Goal: Information Seeking & Learning: Learn about a topic

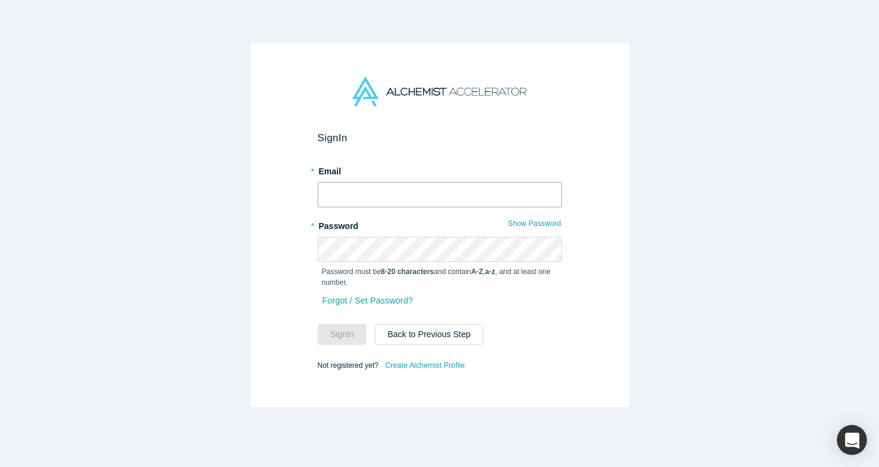
type input "[EMAIL_ADDRESS][DOMAIN_NAME]"
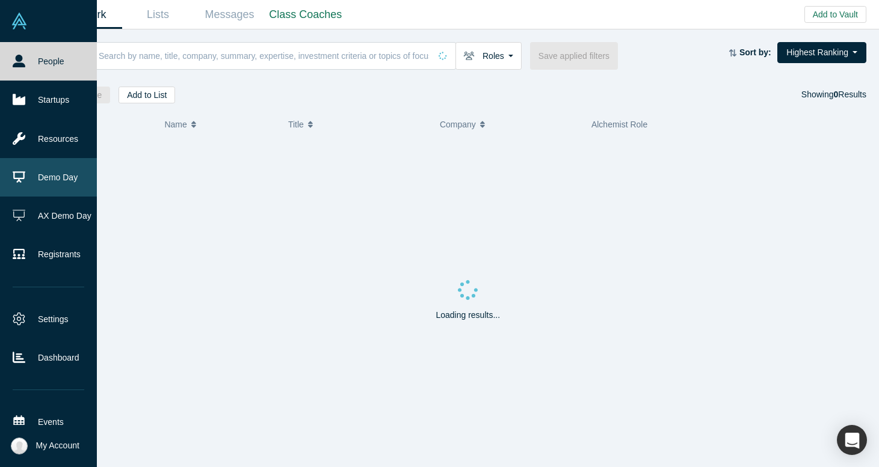
click at [36, 185] on link "Demo Day" at bounding box center [48, 177] width 97 height 39
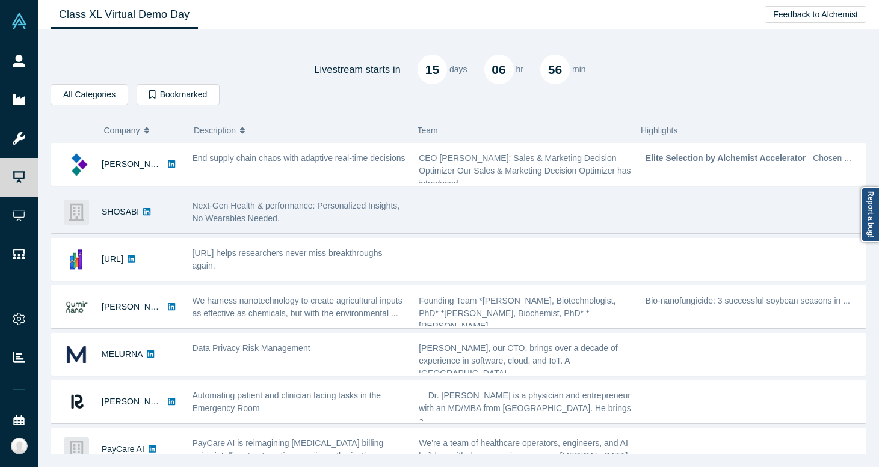
click at [469, 206] on div at bounding box center [526, 212] width 227 height 38
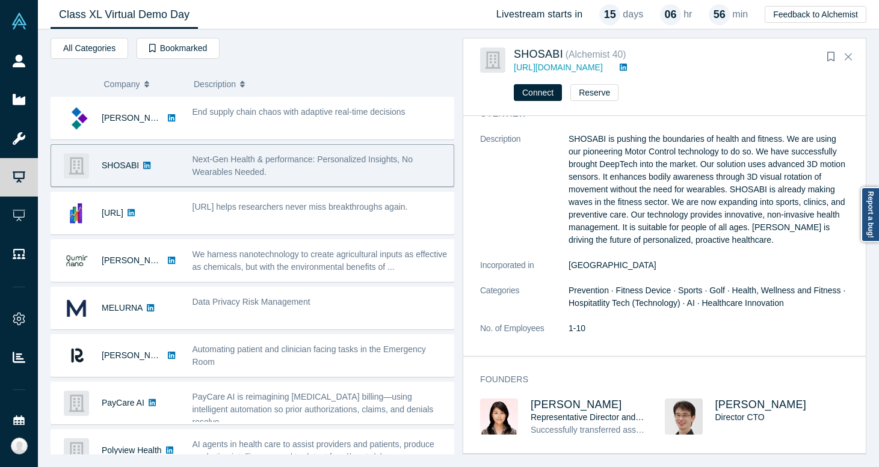
scroll to position [25, 0]
drag, startPoint x: 632, startPoint y: 405, endPoint x: 532, endPoint y: 404, distance: 99.9
click at [531, 404] on h3 "[PERSON_NAME]" at bounding box center [589, 405] width 116 height 13
copy span "[PERSON_NAME]"
drag, startPoint x: 565, startPoint y: 52, endPoint x: 514, endPoint y: 52, distance: 50.5
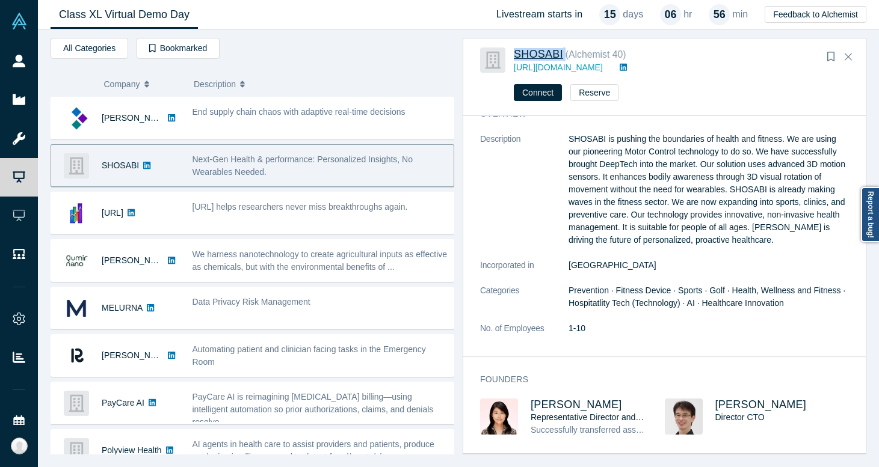
click at [514, 52] on div "SHOSABI ( Alchemist 40 )" at bounding box center [660, 55] width 293 height 14
copy div "SHOSABI"
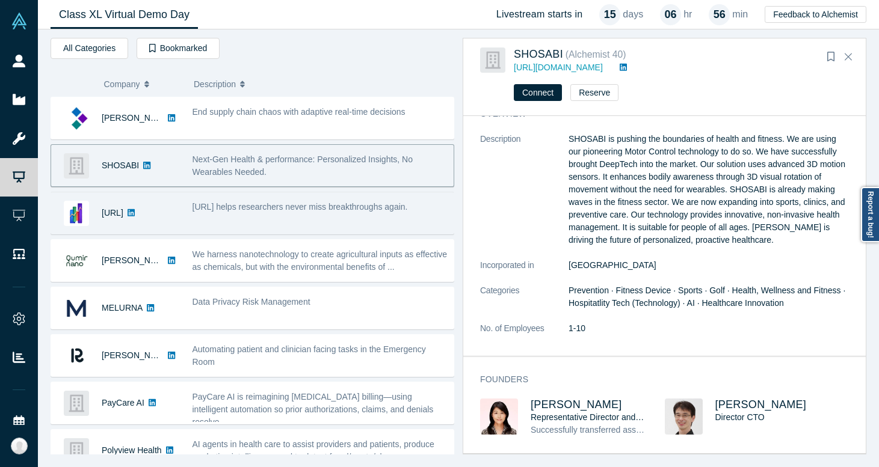
click at [176, 215] on div "[URL]" at bounding box center [115, 214] width 129 height 42
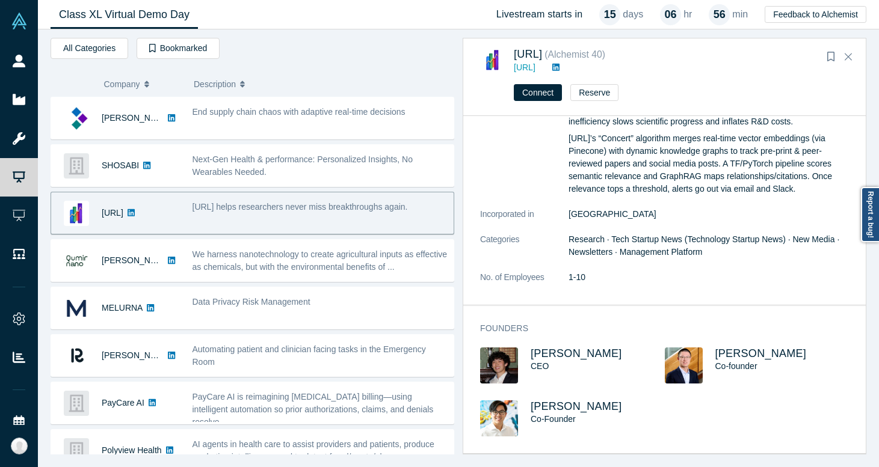
scroll to position [106, 0]
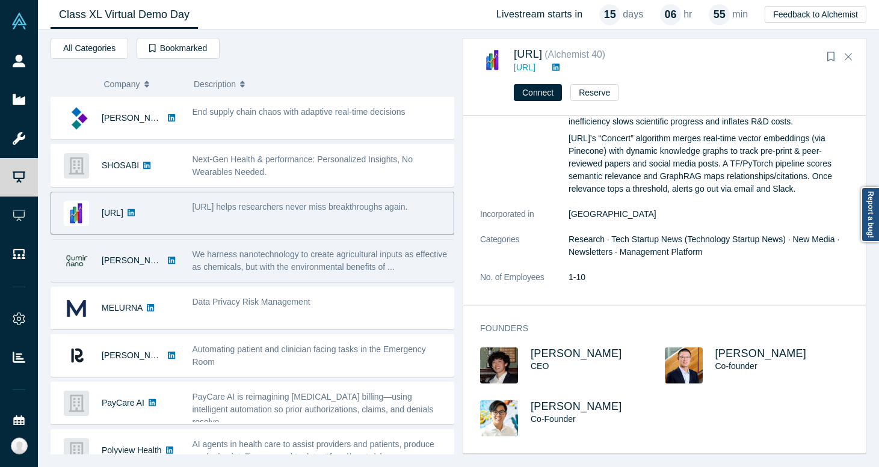
click at [175, 267] on div "[PERSON_NAME]" at bounding box center [115, 261] width 129 height 42
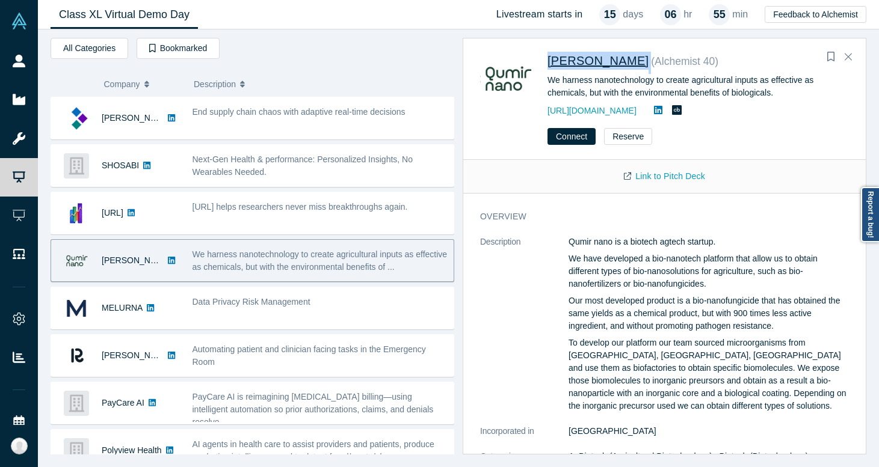
drag, startPoint x: 618, startPoint y: 58, endPoint x: 548, endPoint y: 58, distance: 70.4
click at [548, 58] on div "[PERSON_NAME] ( Alchemist 40 )" at bounding box center [693, 63] width 293 height 22
copy div "[PERSON_NAME]"
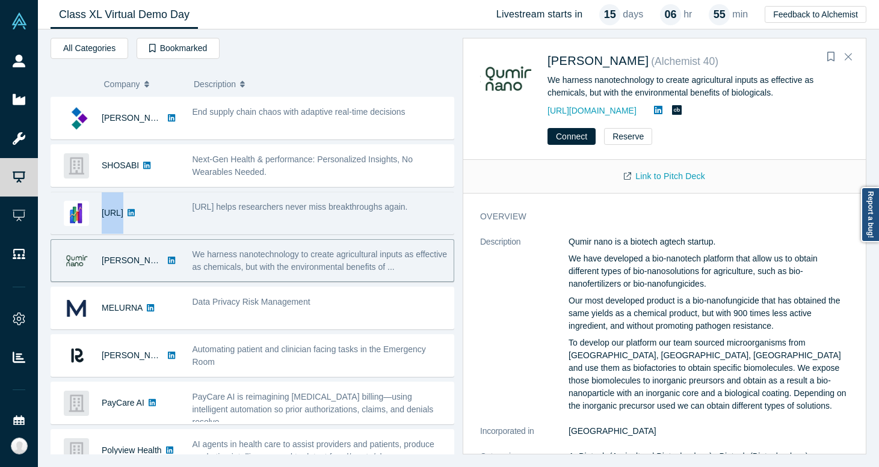
drag, startPoint x: 99, startPoint y: 214, endPoint x: 131, endPoint y: 214, distance: 31.9
click at [131, 215] on div "[URL]" at bounding box center [115, 214] width 129 height 42
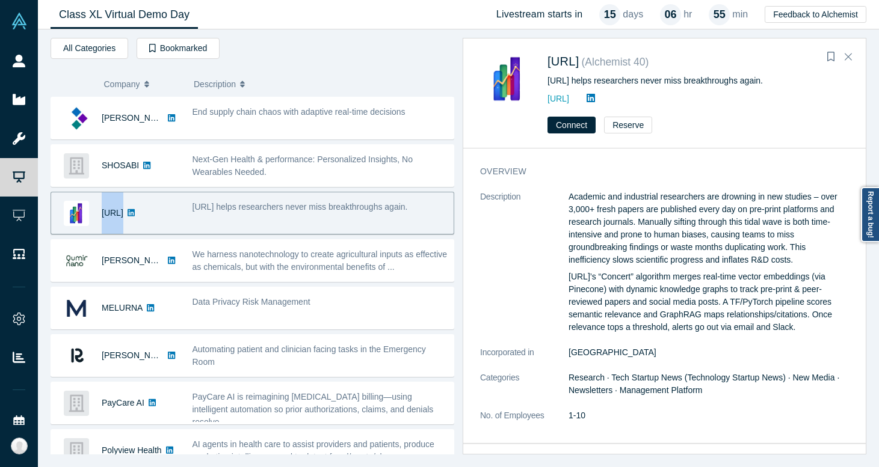
copy div "[URL]"
drag, startPoint x: 588, startPoint y: 61, endPoint x: 549, endPoint y: 61, distance: 39.1
click at [549, 61] on div "[URL] ( Alchemist 40 )" at bounding box center [693, 63] width 293 height 22
copy div "[URL]"
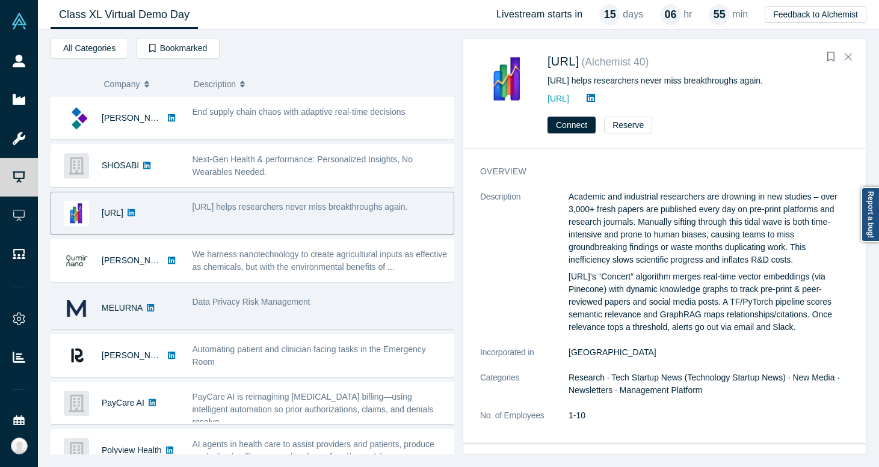
click at [176, 308] on div "MELURNA" at bounding box center [115, 309] width 129 height 42
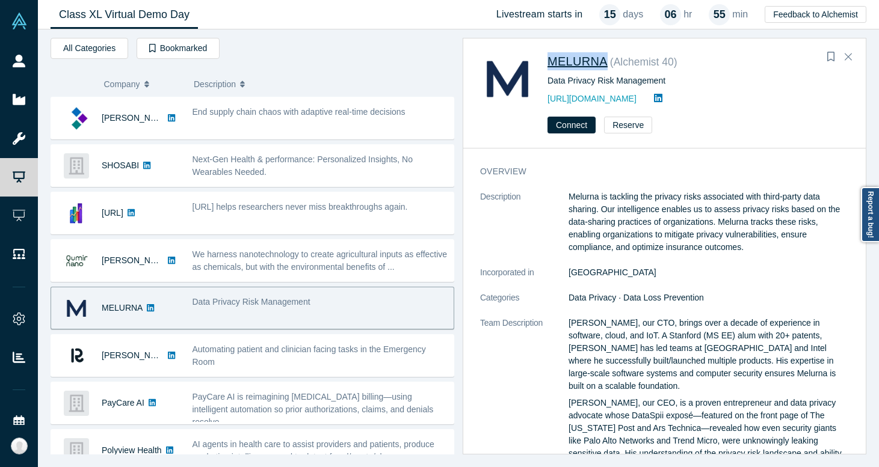
drag, startPoint x: 608, startPoint y: 59, endPoint x: 548, endPoint y: 59, distance: 60.2
click at [548, 59] on div "MELURNA ( Alchemist 40 )" at bounding box center [693, 63] width 293 height 22
copy span "MELURNA"
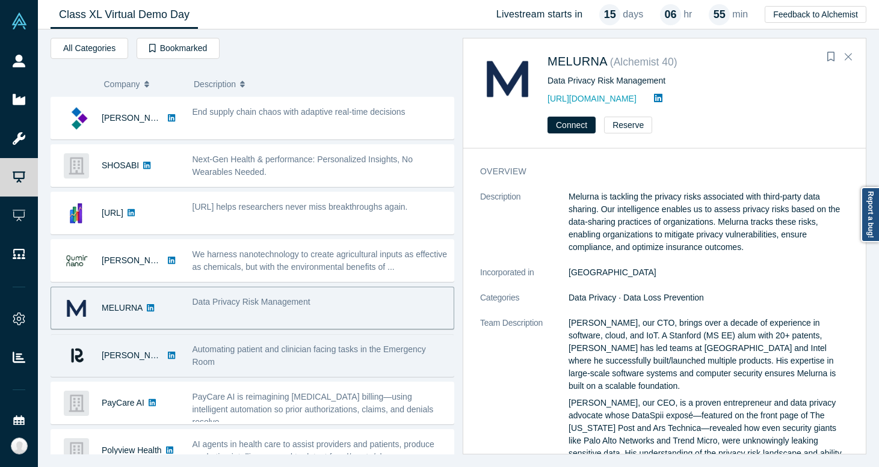
click at [168, 356] on div "[PERSON_NAME]" at bounding box center [115, 356] width 129 height 42
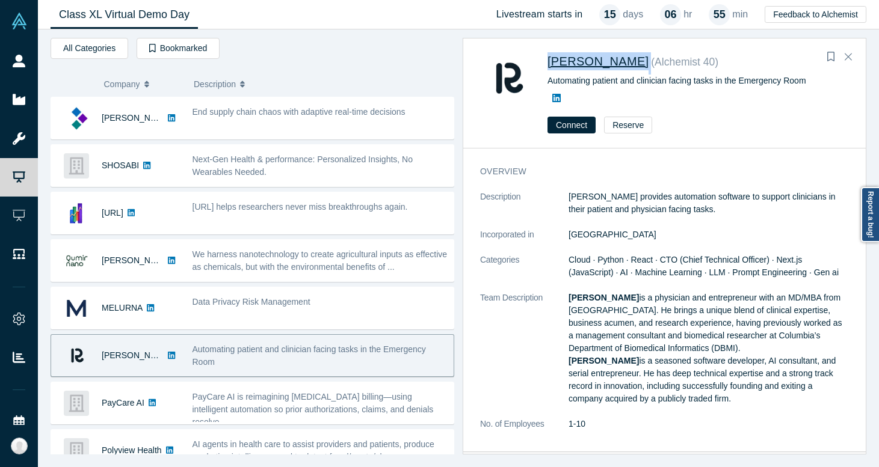
drag, startPoint x: 587, startPoint y: 60, endPoint x: 547, endPoint y: 60, distance: 40.3
click at [547, 60] on div "[PERSON_NAME] ( Alchemist 40 ) Automating patient and clinician facing tasks in…" at bounding box center [666, 79] width 373 height 55
copy div "[PERSON_NAME]"
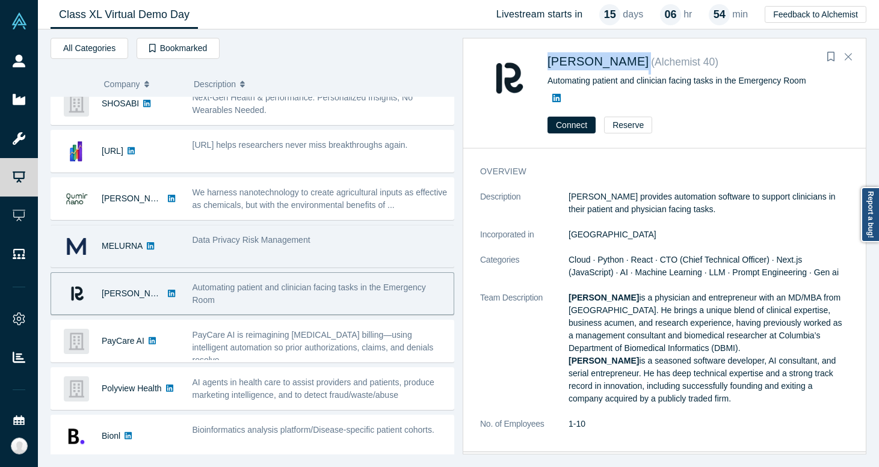
scroll to position [114, 0]
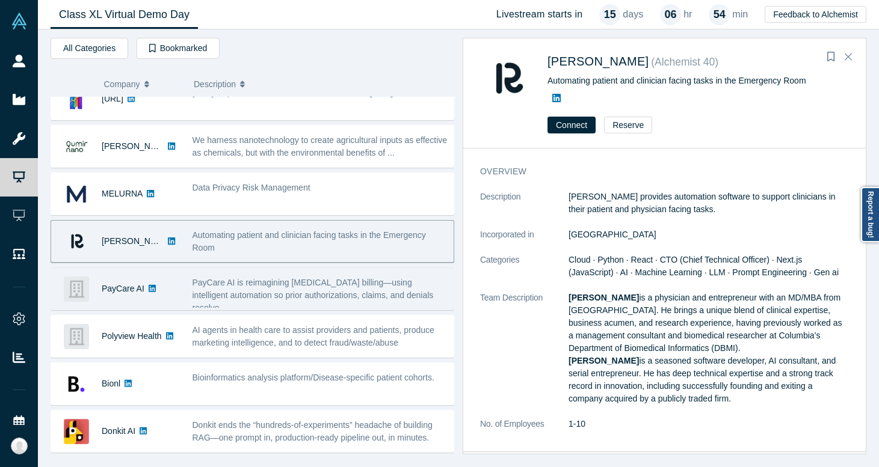
click at [180, 297] on div "PayCare AI" at bounding box center [118, 289] width 135 height 42
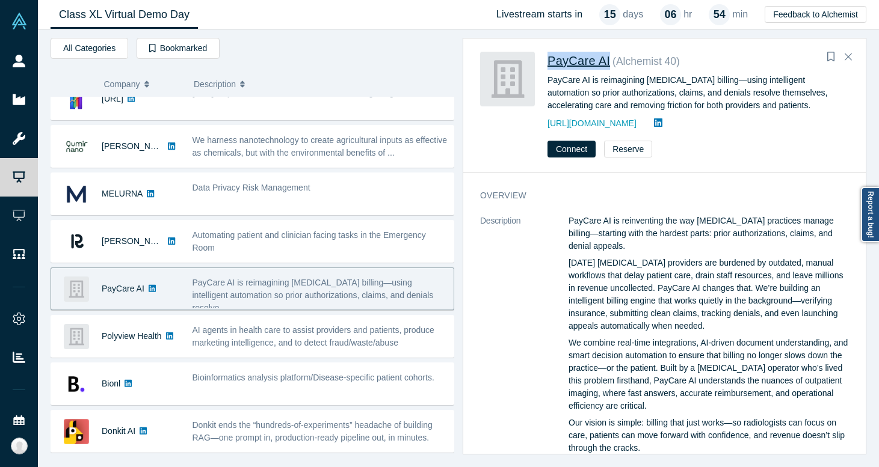
drag, startPoint x: 611, startPoint y: 63, endPoint x: 549, endPoint y: 63, distance: 62.0
click at [548, 63] on div "PayCare AI ( Alchemist 40 )" at bounding box center [693, 63] width 293 height 22
copy span "PayCare AI"
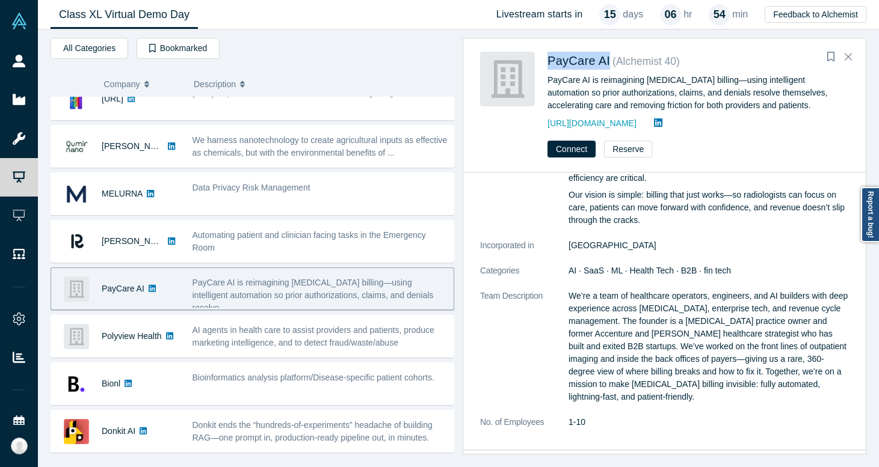
scroll to position [264, 0]
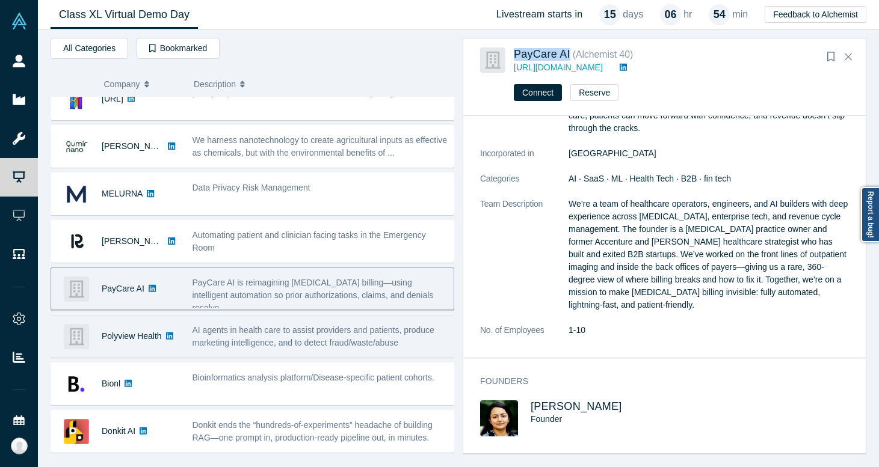
click at [167, 345] on link at bounding box center [170, 337] width 16 height 42
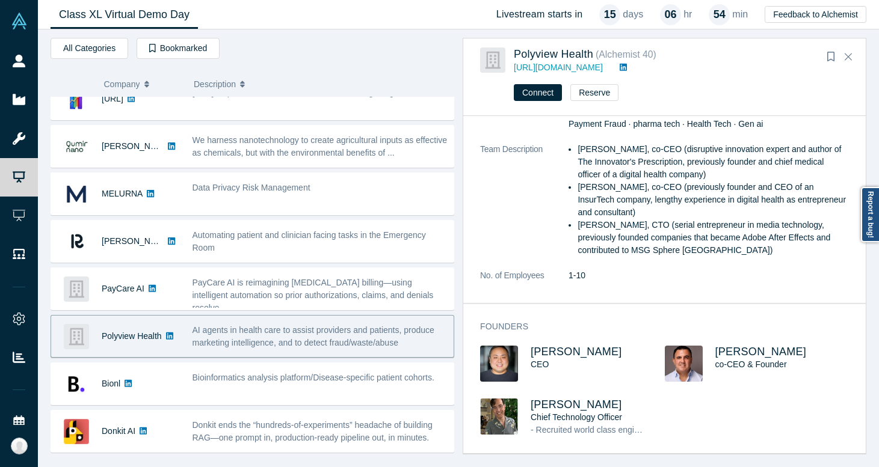
scroll to position [141, 0]
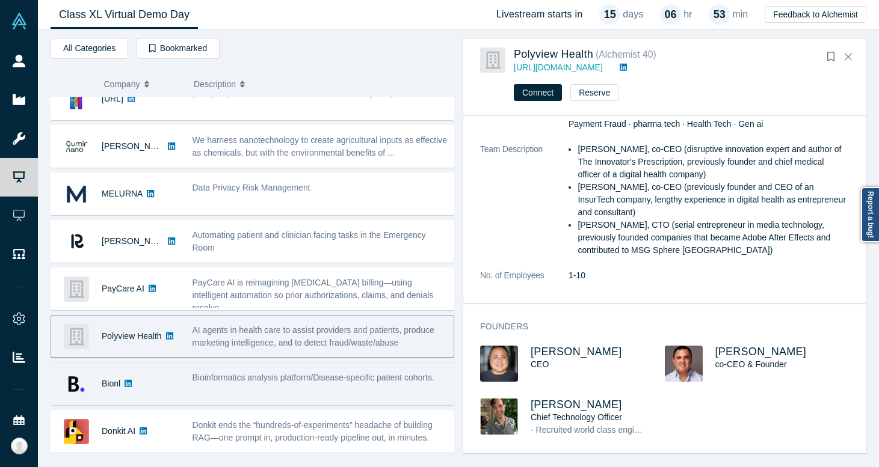
click at [174, 392] on div "Bionl" at bounding box center [115, 384] width 129 height 42
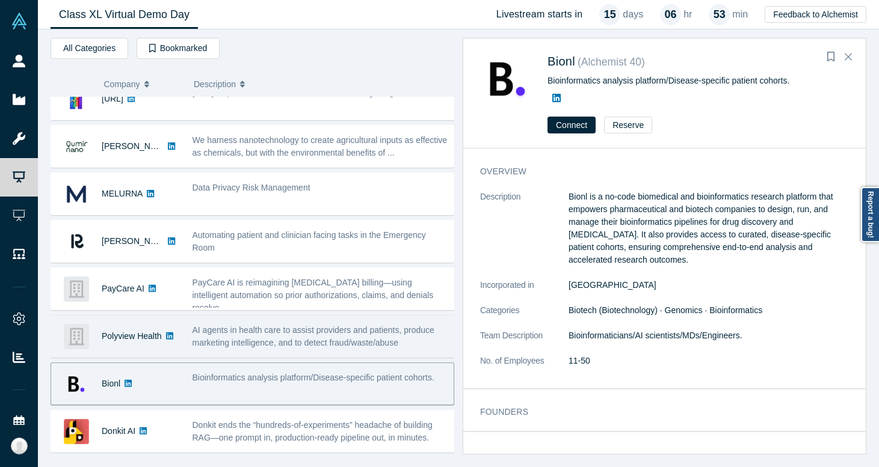
scroll to position [165, 0]
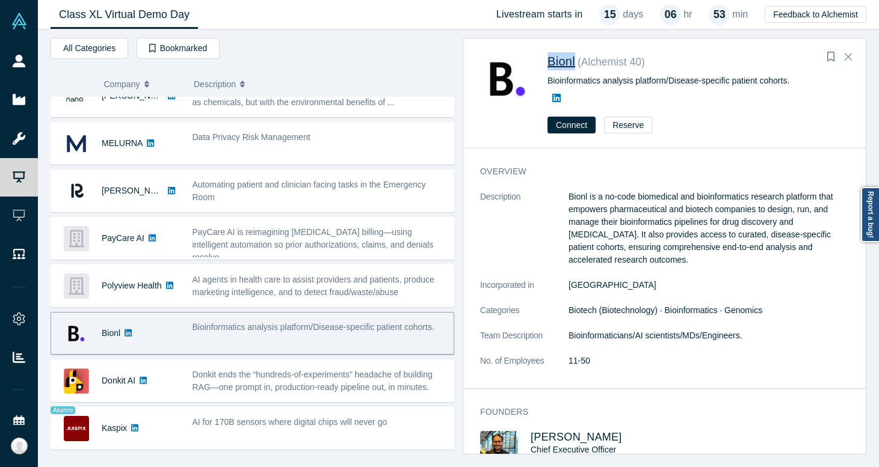
drag, startPoint x: 577, startPoint y: 61, endPoint x: 549, endPoint y: 57, distance: 28.5
click at [548, 57] on div "Bionl ( Alchemist 40 )" at bounding box center [693, 63] width 293 height 22
copy span "Bionl"
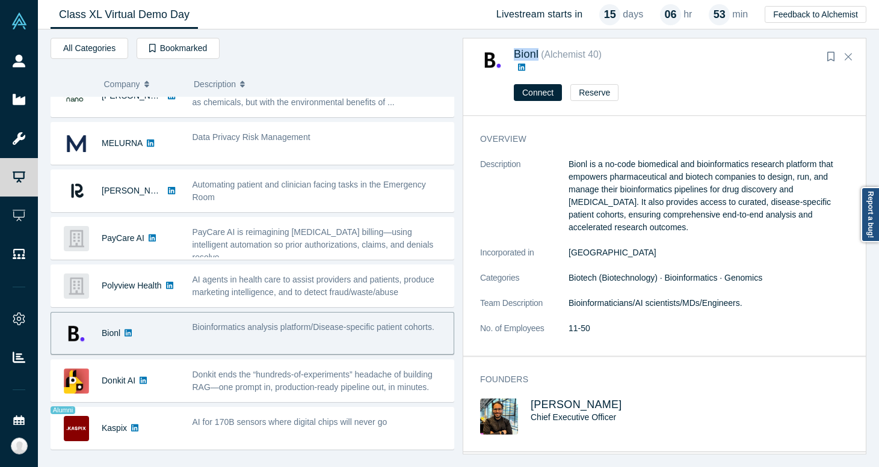
scroll to position [0, 0]
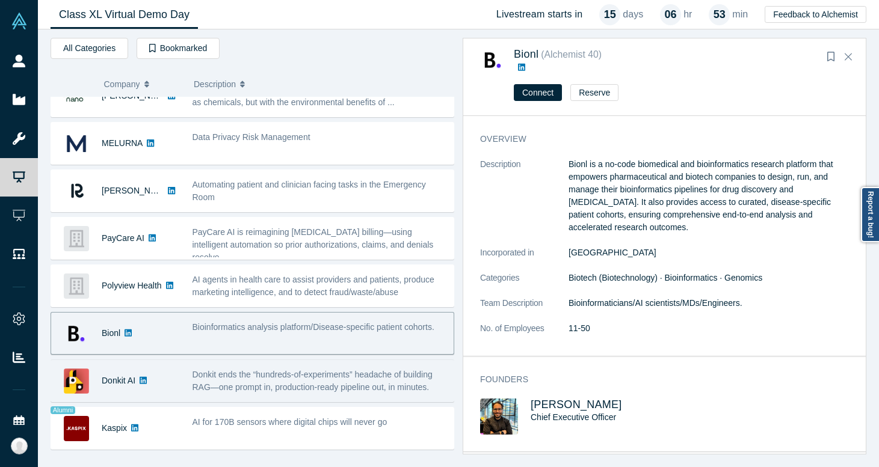
click at [171, 380] on div "Donkit AI" at bounding box center [115, 381] width 129 height 42
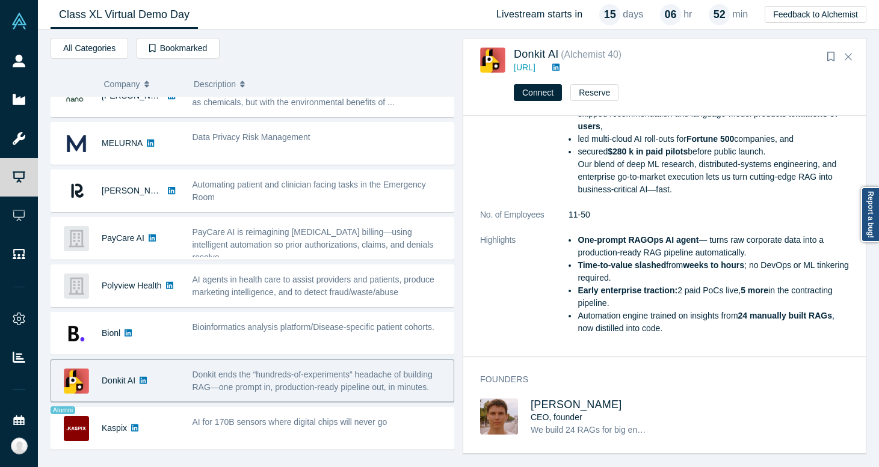
scroll to position [236, 0]
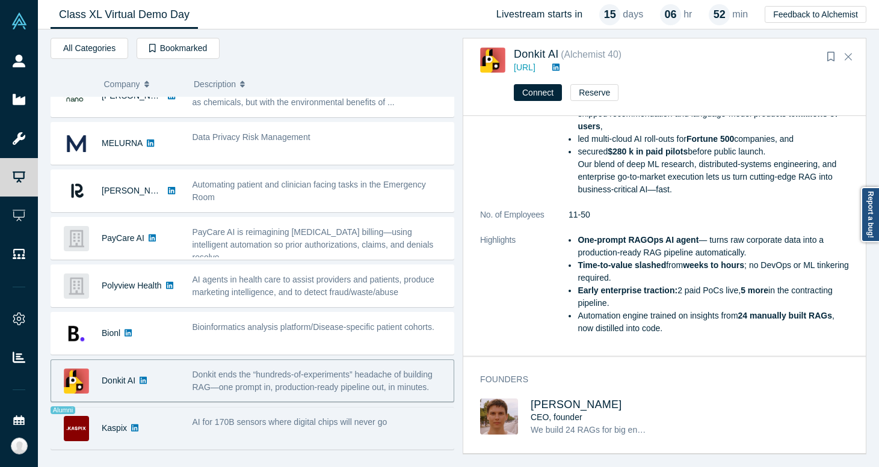
click at [161, 430] on div "Kaspix" at bounding box center [115, 429] width 129 height 42
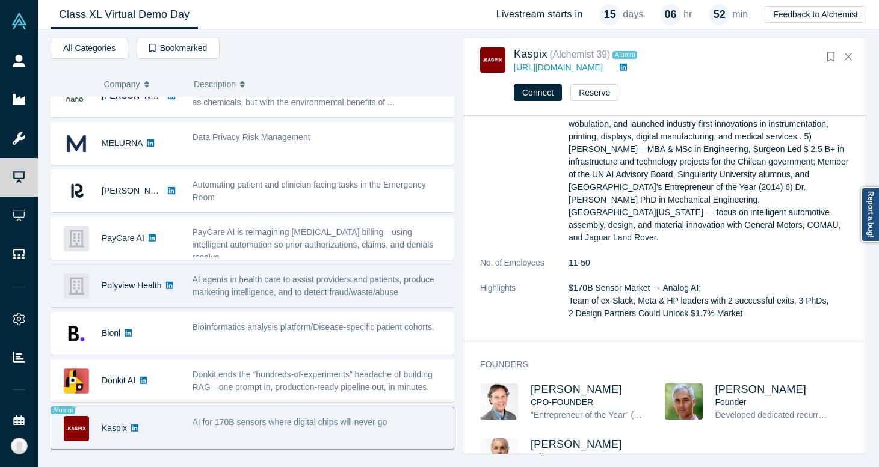
scroll to position [0, 0]
